Goal: Task Accomplishment & Management: Complete application form

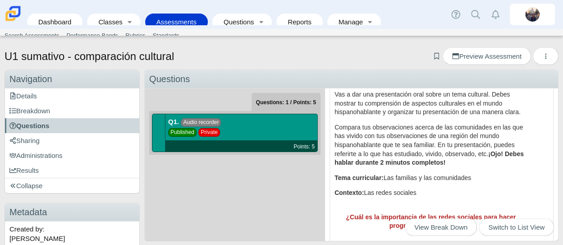
scroll to position [45, 0]
drag, startPoint x: 334, startPoint y: 94, endPoint x: 426, endPoint y: 203, distance: 142.5
click at [426, 203] on div "Vas a dar una presentación oral sobre un tema cultural. Debes mostrar tu compre…" at bounding box center [431, 197] width 193 height 215
copy div "Vas a dar una presentación oral sobre un tema cultural. Debes mostrar tu compre…"
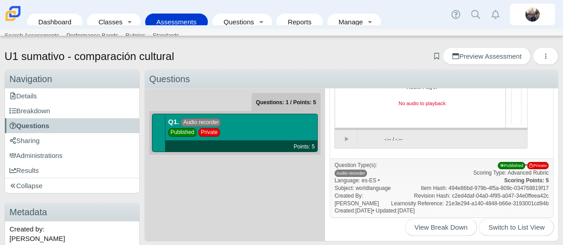
scroll to position [280, 0]
click at [164, 14] on link "Assessments" at bounding box center [177, 22] width 54 height 17
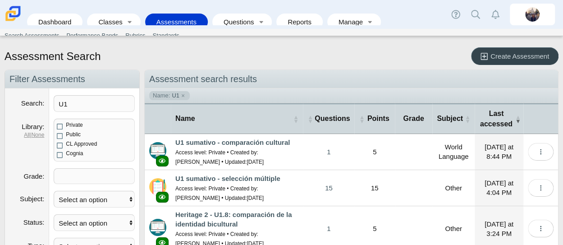
click at [491, 53] on span "Create Assessment" at bounding box center [520, 56] width 59 height 8
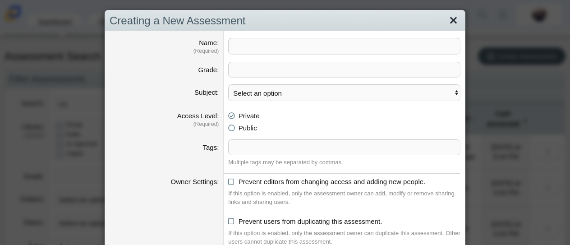
click at [446, 19] on link "Close" at bounding box center [453, 20] width 14 height 15
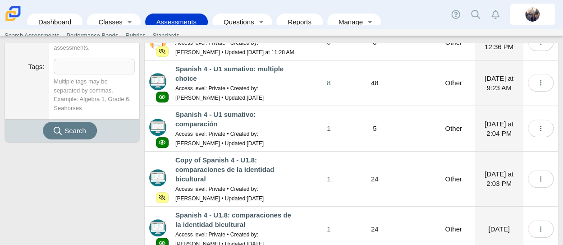
scroll to position [350, 0]
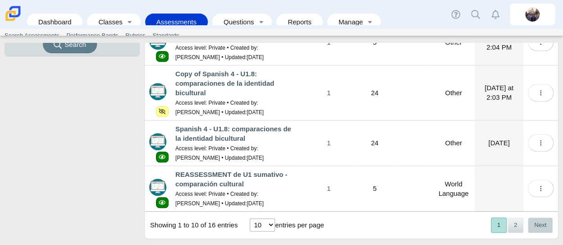
click at [536, 217] on button "Next" at bounding box center [540, 224] width 25 height 15
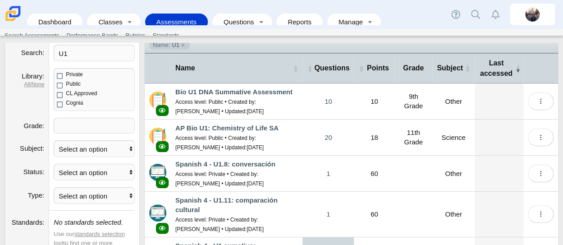
scroll to position [159, 0]
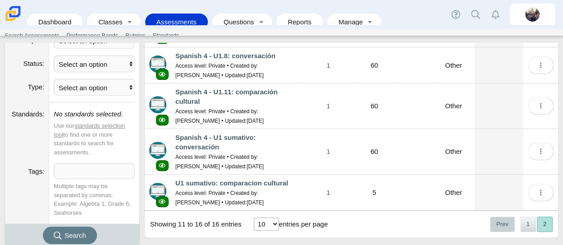
click at [499, 216] on button "Prev" at bounding box center [502, 223] width 25 height 15
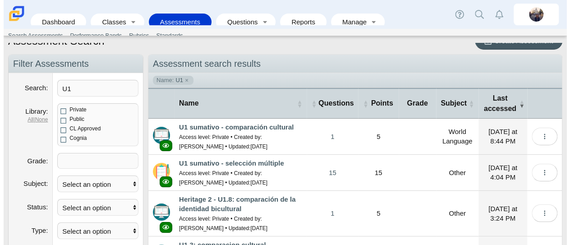
scroll to position [0, 0]
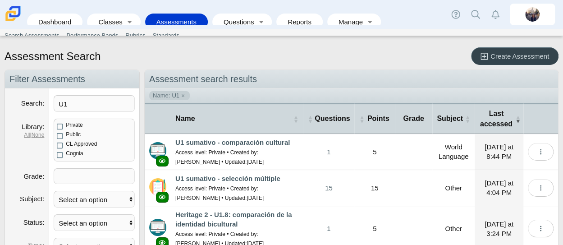
click at [533, 59] on span "Create Assessment" at bounding box center [520, 56] width 59 height 8
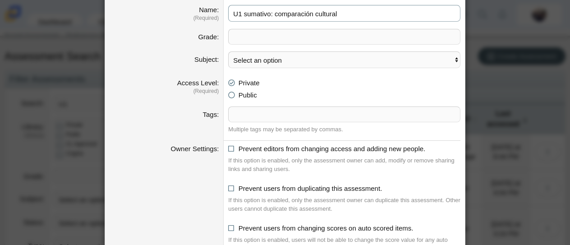
scroll to position [43, 0]
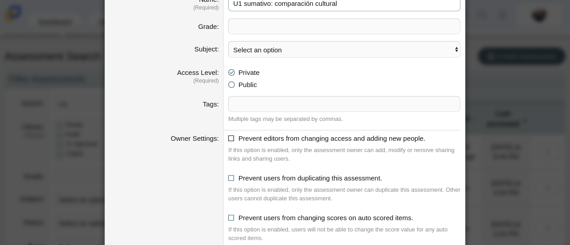
type input "U1 sumativo: comparación cultural"
click at [228, 134] on icon at bounding box center [231, 136] width 7 height 6
click at [228, 134] on input "Prevent editors from changing access and adding new people." at bounding box center [231, 136] width 6 height 6
checkbox input "true"
click at [228, 175] on icon at bounding box center [231, 176] width 7 height 6
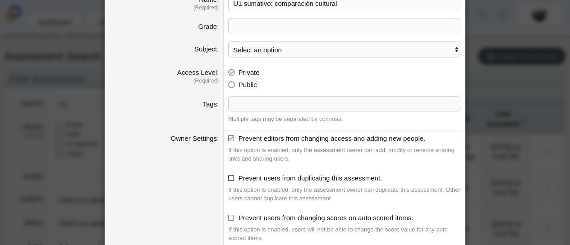
click at [228, 175] on input "Prevent users from duplicating this assessment." at bounding box center [231, 176] width 6 height 6
checkbox input "true"
click at [230, 213] on icon at bounding box center [231, 216] width 7 height 6
click at [230, 213] on input "Prevent users from changing scores on auto scored items." at bounding box center [231, 215] width 6 height 6
checkbox input "true"
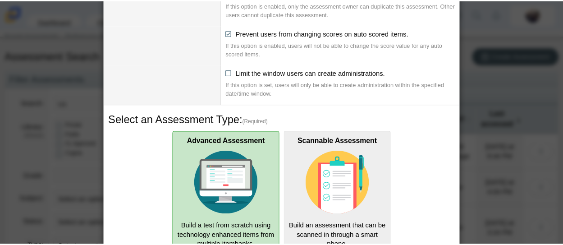
scroll to position [299, 0]
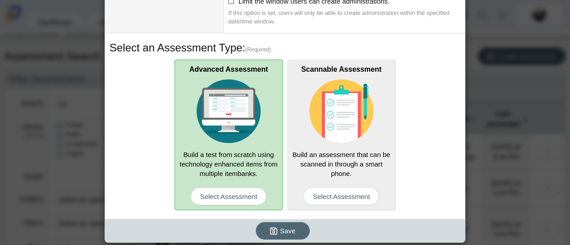
click at [276, 229] on icon "submit" at bounding box center [275, 230] width 10 height 9
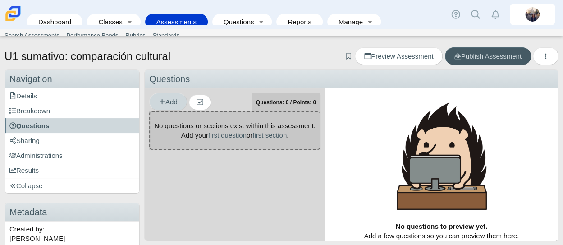
click at [175, 103] on span "Add" at bounding box center [168, 102] width 19 height 8
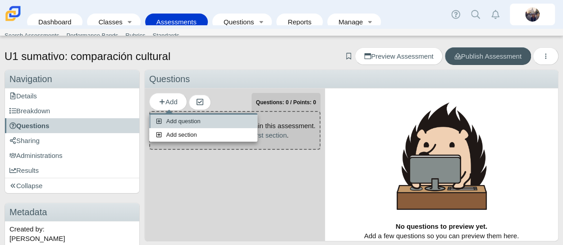
click at [184, 118] on link "Add question" at bounding box center [203, 122] width 108 height 14
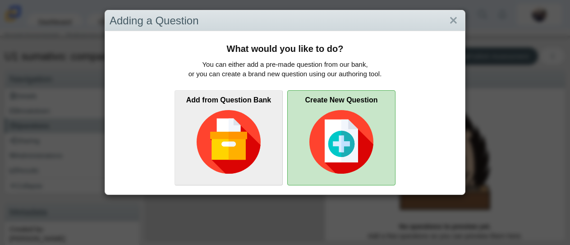
click at [333, 124] on img at bounding box center [341, 142] width 64 height 64
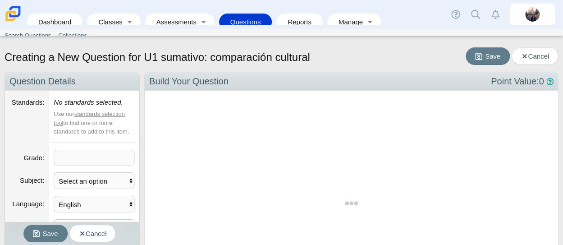
scroll to position [218, 400]
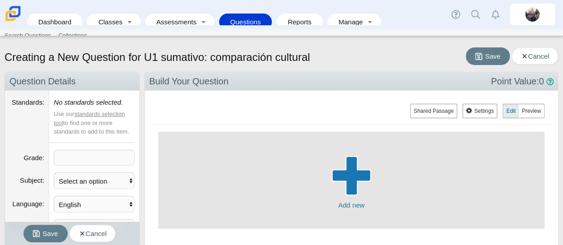
click at [357, 177] on span "button" at bounding box center [352, 175] width 40 height 7
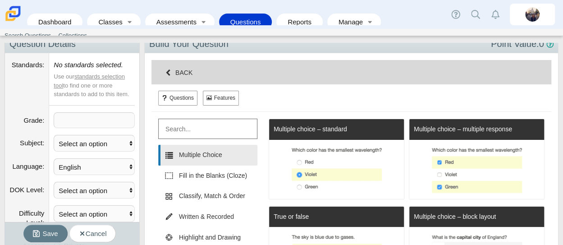
scroll to position [20, 0]
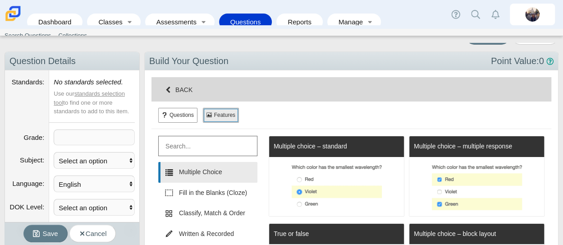
click at [223, 112] on button "Features" at bounding box center [221, 115] width 36 height 14
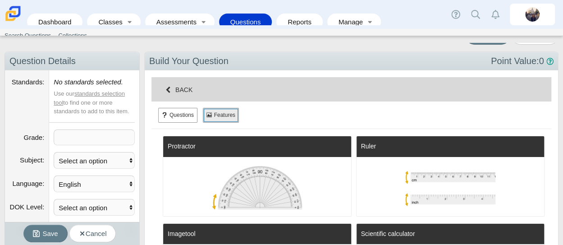
scroll to position [435, 380]
click at [189, 110] on button "Questions" at bounding box center [177, 115] width 39 height 14
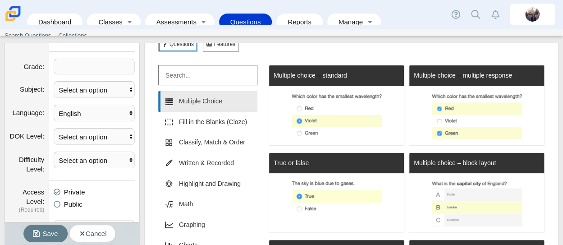
scroll to position [140, 0]
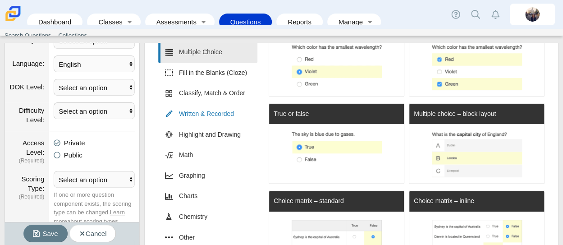
click at [226, 109] on link "Written & Recorded" at bounding box center [207, 114] width 99 height 21
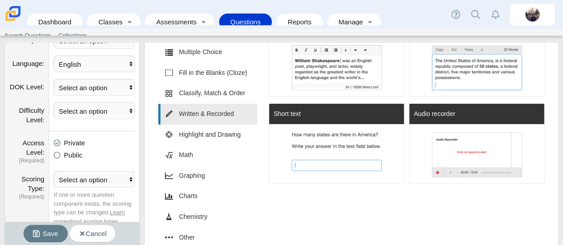
scroll to position [44867, 44721]
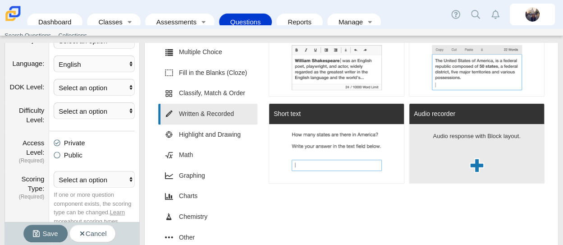
click at [508, 159] on div "Audio response with Block layout." at bounding box center [477, 153] width 135 height 59
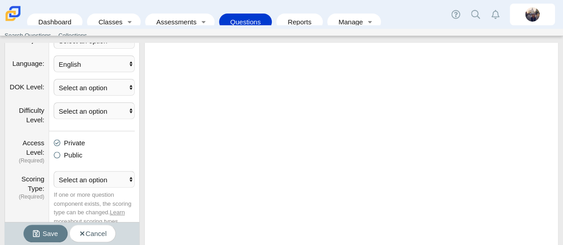
scroll to position [0, 0]
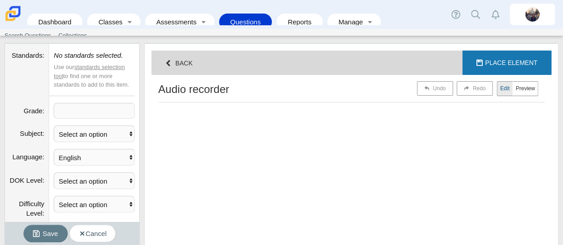
select select "block"
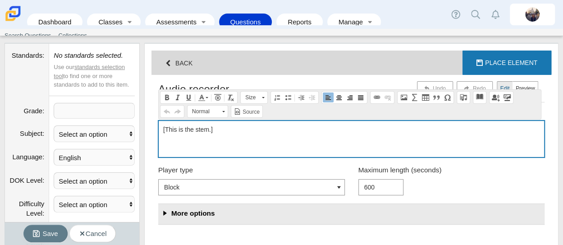
click at [283, 125] on p "[This is the stem.]" at bounding box center [351, 129] width 377 height 9
drag, startPoint x: 283, startPoint y: 125, endPoint x: 101, endPoint y: 113, distance: 182.6
click at [101, 113] on div "Navigation Question Details Standards No standards selected. Use our standards …" at bounding box center [282, 246] width 554 height 443
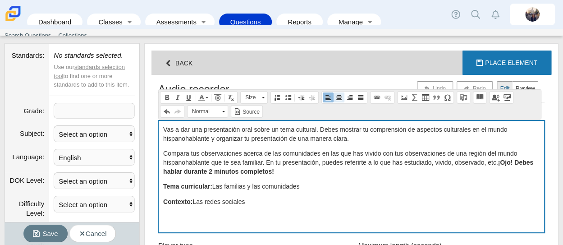
click at [336, 96] on span at bounding box center [339, 97] width 7 height 7
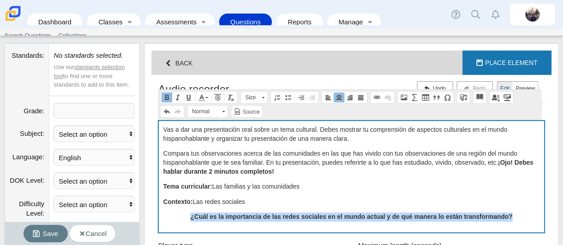
drag, startPoint x: 188, startPoint y: 219, endPoint x: 525, endPoint y: 216, distance: 337.8
click at [525, 216] on p "¿Cuál es la importancia de las redes sociales en el mundo actual y de qué maner…" at bounding box center [351, 216] width 377 height 9
click at [206, 99] on link "Text Color" at bounding box center [203, 97] width 14 height 10
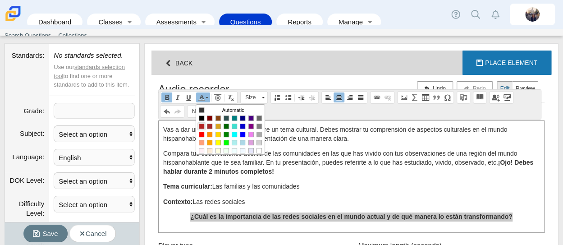
click at [202, 124] on span "Colors" at bounding box center [201, 125] width 5 height 5
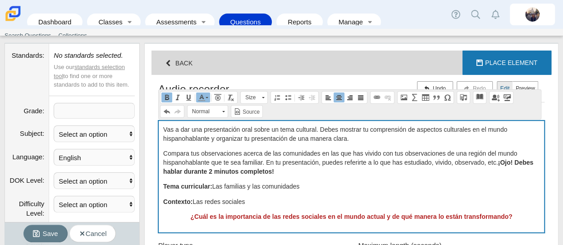
click at [410, 208] on div "Vas a dar una presentación oral sobre un tema cultural. Debes mostrar tu compre…" at bounding box center [352, 176] width 386 height 111
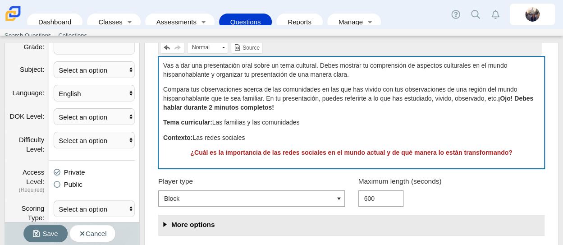
scroll to position [112, 0]
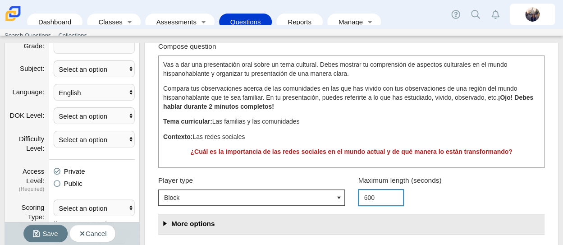
drag, startPoint x: 377, startPoint y: 193, endPoint x: 313, endPoint y: 195, distance: 64.1
click at [313, 195] on div "Player type Block Button Maximum length (seconds) 600" at bounding box center [345, 190] width 400 height 38
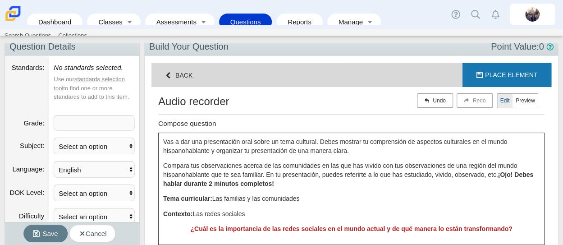
scroll to position [28, 0]
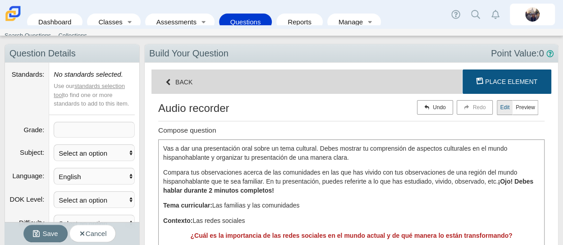
type input "120"
click at [496, 85] on button "Loading Place Element" at bounding box center [507, 81] width 89 height 24
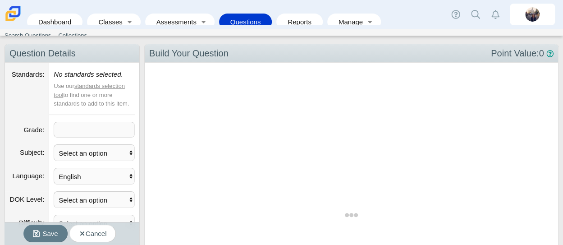
select select "rubric-basic"
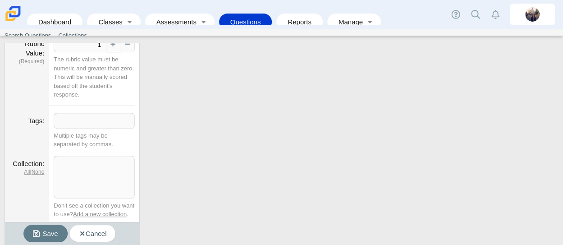
scroll to position [0, 0]
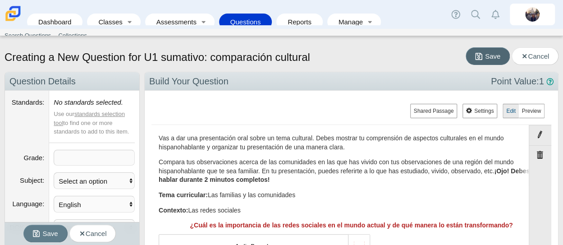
click at [485, 55] on span "Save" at bounding box center [492, 56] width 15 height 8
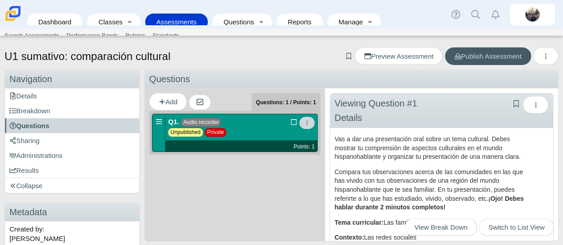
click at [308, 121] on icon "More options" at bounding box center [306, 122] width 5 height 5
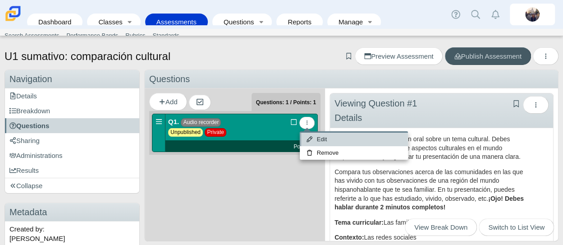
click at [333, 137] on link "Edit" at bounding box center [354, 140] width 108 height 14
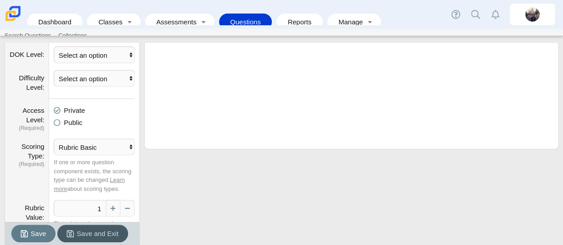
scroll to position [174, 0]
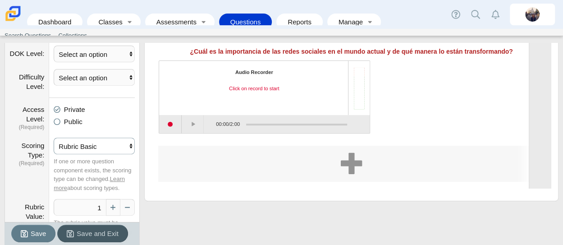
click at [95, 144] on select "Select an option Per Part All or Nothing Dependent or EBSR Rubric Basic Rubric …" at bounding box center [94, 146] width 81 height 17
select select "rubric-advanced"
click at [54, 138] on select "Select an option Per Part All or Nothing Dependent or EBSR Rubric Basic Rubric …" at bounding box center [94, 146] width 81 height 17
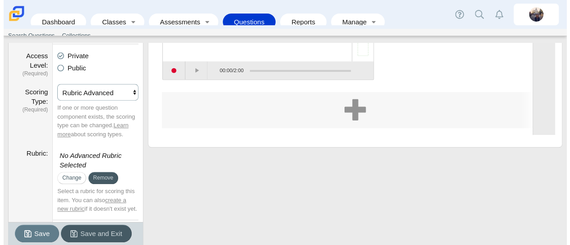
scroll to position [228, 0]
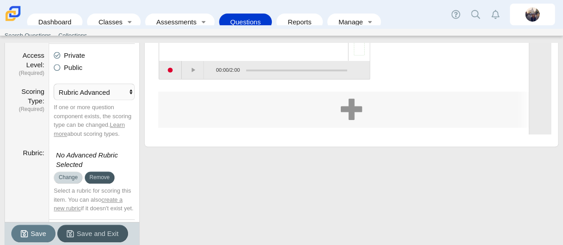
click at [62, 180] on button "Change" at bounding box center [68, 177] width 29 height 12
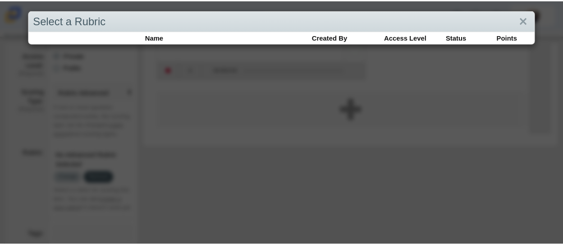
scroll to position [271, 407]
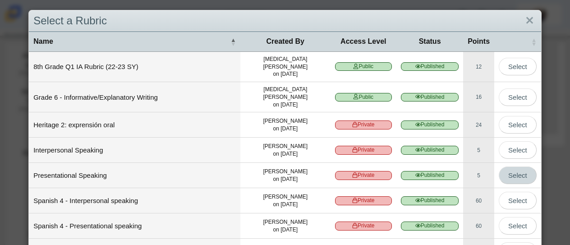
click at [518, 166] on button "Select" at bounding box center [518, 175] width 38 height 18
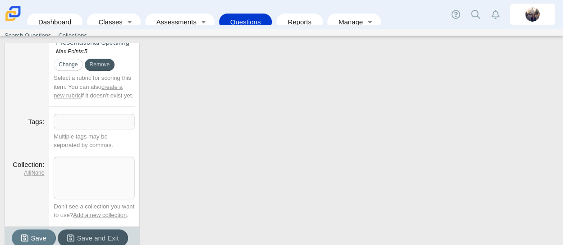
scroll to position [0, 0]
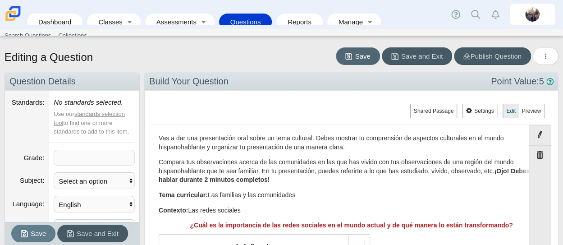
click at [364, 55] on span "Save" at bounding box center [362, 56] width 15 height 8
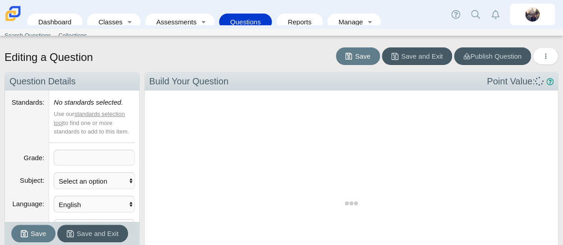
scroll to position [271, 400]
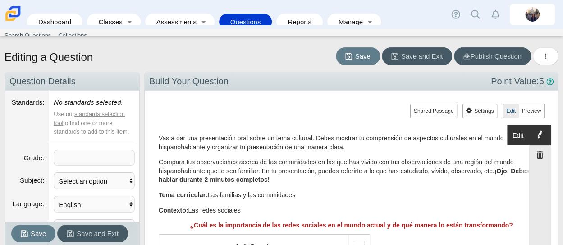
click at [531, 132] on button "Edit" at bounding box center [529, 135] width 44 height 20
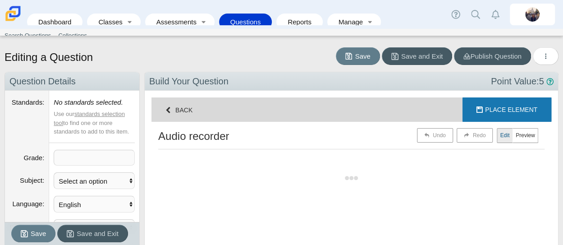
select select "block"
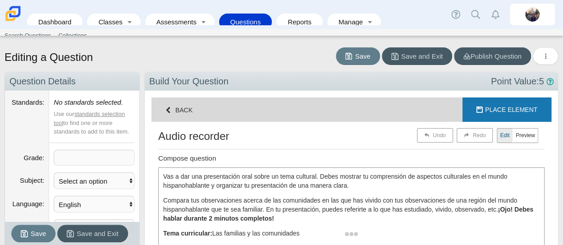
scroll to position [223, 380]
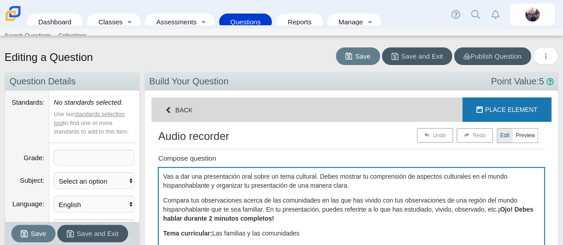
click at [163, 175] on p "Vas a dar una presentación oral sobre un tema cultural. Debes mostrar tu compre…" at bounding box center [351, 181] width 377 height 18
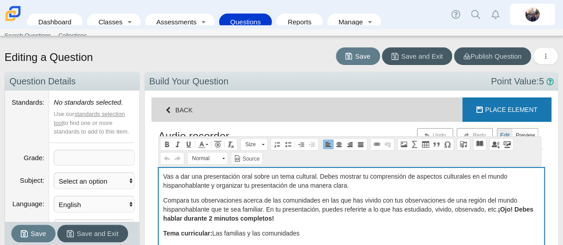
scroll to position [281, 400]
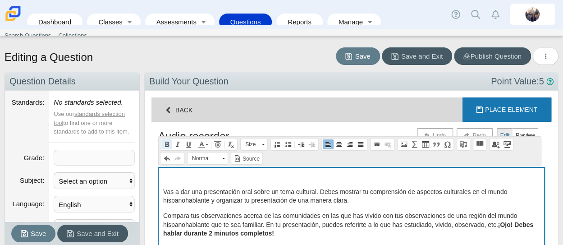
click at [165, 145] on span at bounding box center [166, 144] width 7 height 7
click at [189, 145] on span at bounding box center [188, 144] width 7 height 7
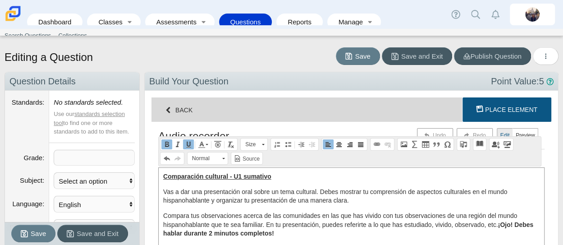
click at [510, 110] on span "Place Element" at bounding box center [511, 109] width 52 height 7
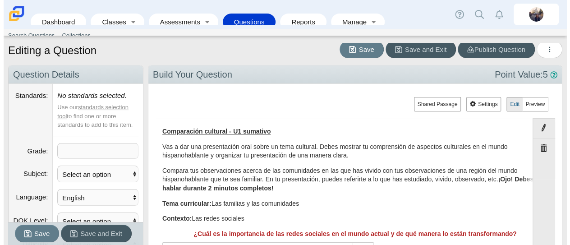
scroll to position [6, 0]
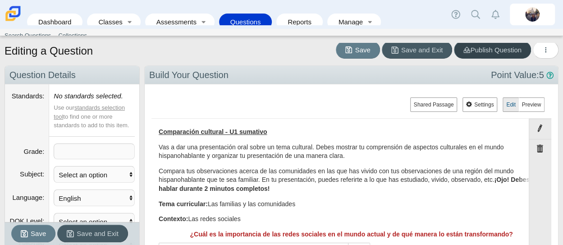
click at [483, 52] on span "Publish Question" at bounding box center [493, 50] width 58 height 8
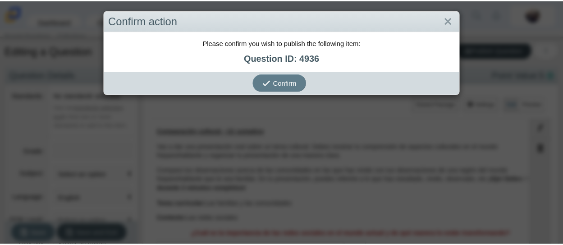
scroll to position [286, 407]
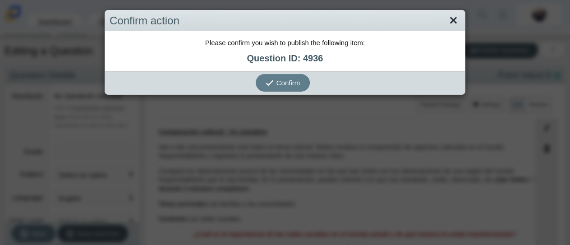
click at [450, 20] on link "Close" at bounding box center [453, 20] width 14 height 15
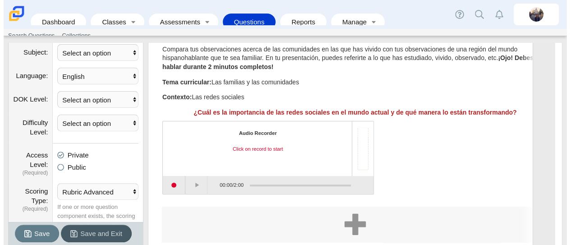
scroll to position [0, 0]
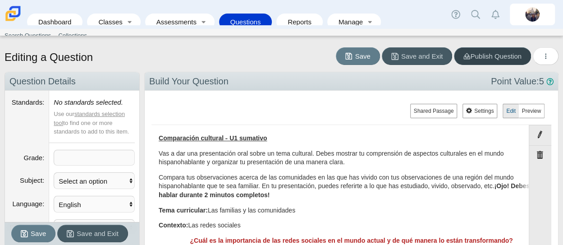
click at [497, 55] on span "Publish Question" at bounding box center [493, 56] width 58 height 8
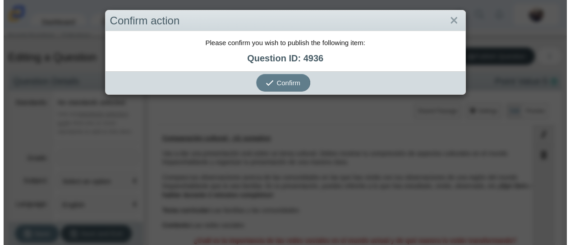
scroll to position [286, 407]
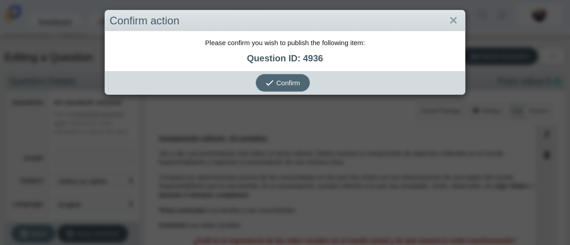
click at [276, 79] on span "Confirm" at bounding box center [288, 83] width 24 height 8
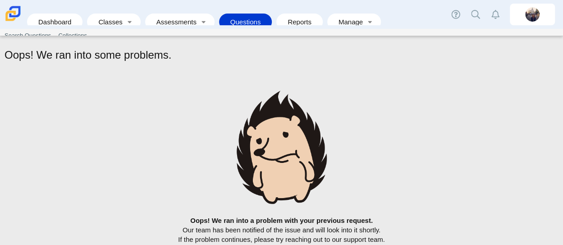
scroll to position [97, 0]
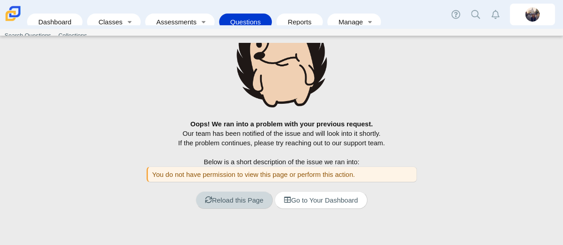
click at [249, 200] on link "Reload this Page" at bounding box center [234, 200] width 77 height 18
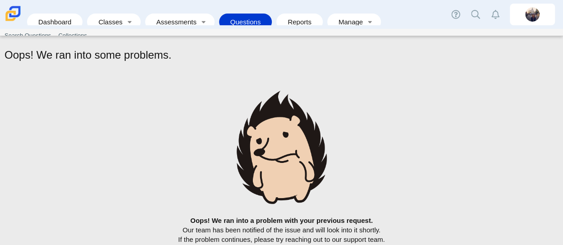
click at [242, 17] on link "Questions" at bounding box center [246, 22] width 44 height 17
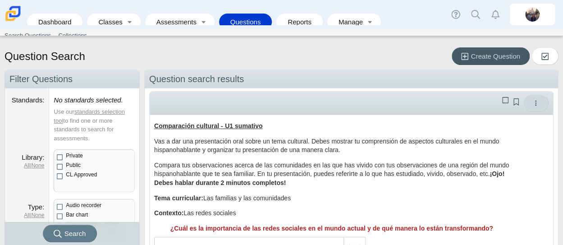
click at [533, 102] on icon "More options" at bounding box center [536, 103] width 7 height 7
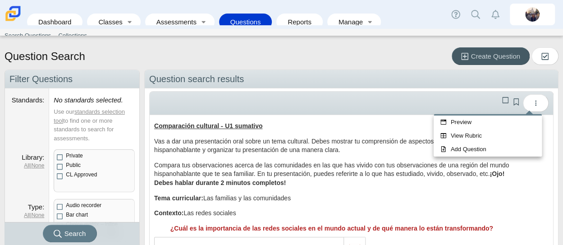
click at [334, 128] on p "Comparación cultural - U1 sumativo" at bounding box center [331, 126] width 355 height 9
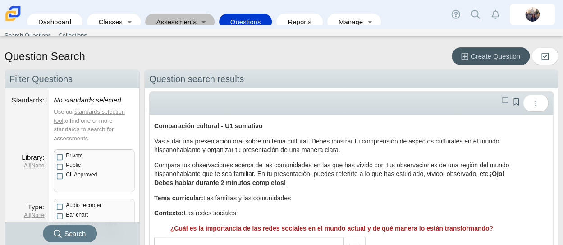
click at [187, 16] on link "Assessments" at bounding box center [174, 22] width 48 height 17
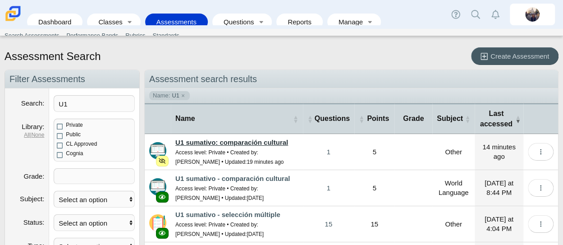
click at [253, 143] on link "U1 sumativo: comparación cultural" at bounding box center [231, 142] width 113 height 8
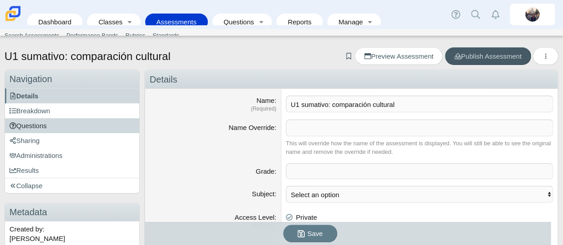
click at [61, 128] on link "Questions" at bounding box center [72, 125] width 134 height 15
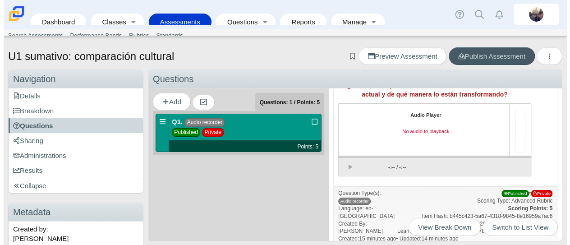
scroll to position [182, 0]
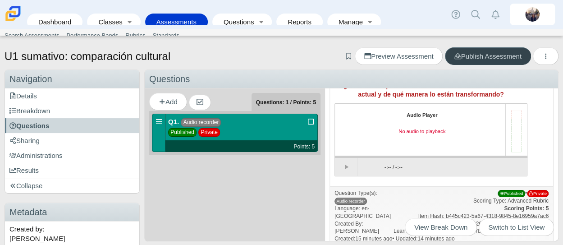
click at [488, 55] on span "Publish Assessment" at bounding box center [488, 56] width 67 height 8
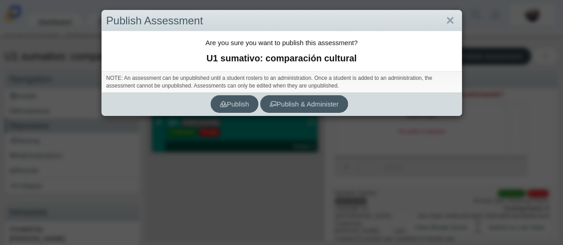
scroll to position [173, 0]
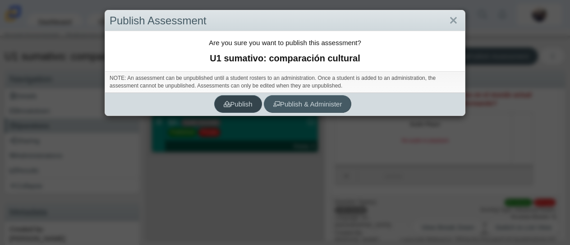
click at [236, 100] on span "Publish" at bounding box center [238, 104] width 29 height 8
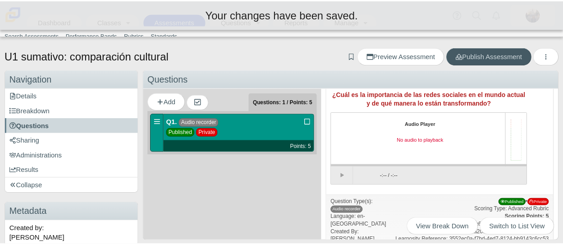
scroll to position [182, 0]
